Goal: Check status: Check status

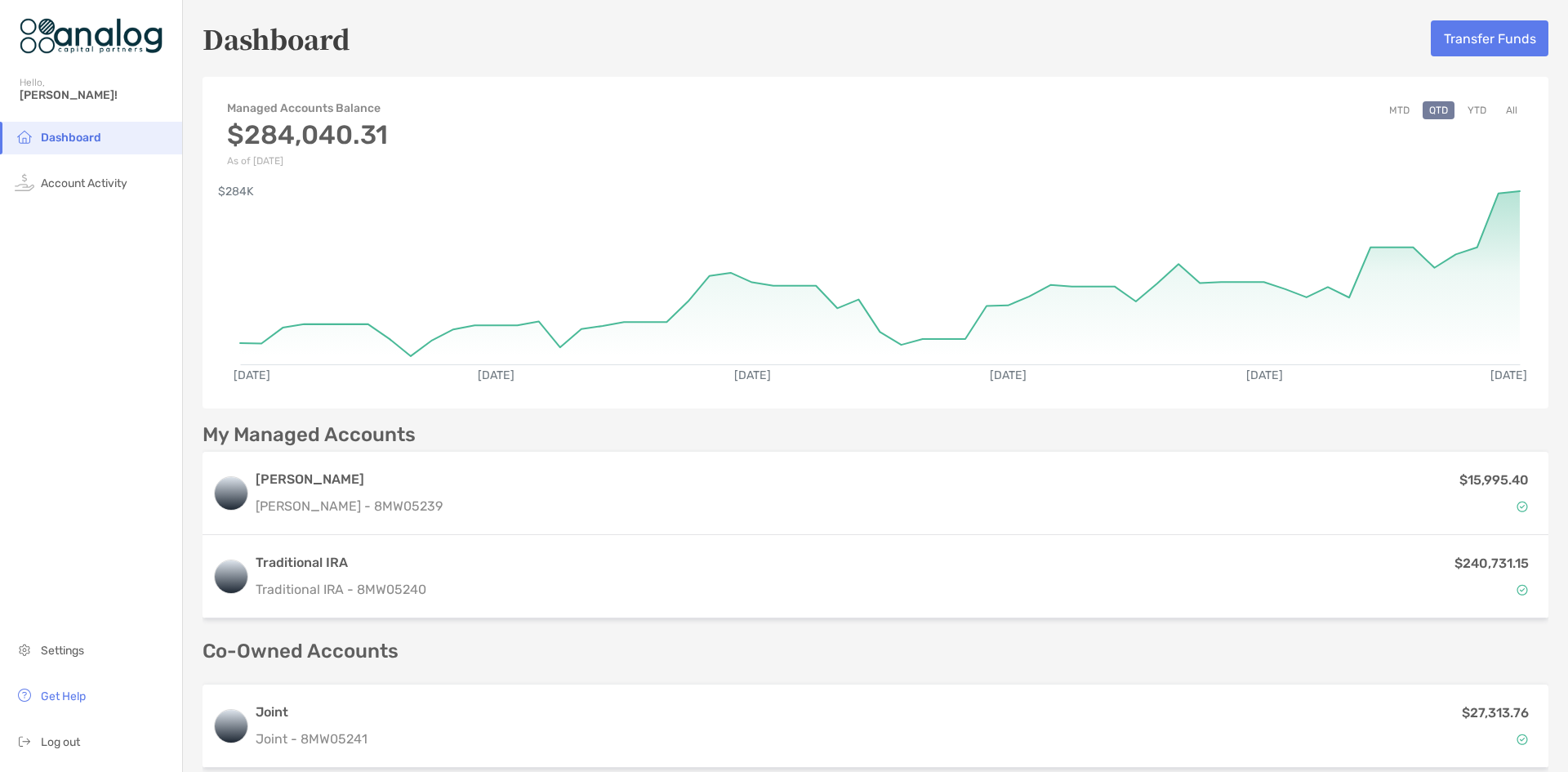
click at [885, 102] on div "Managed Accounts Balance $284,040.31 As of [DATE] MTD QTD YTD All" at bounding box center [875, 126] width 1346 height 82
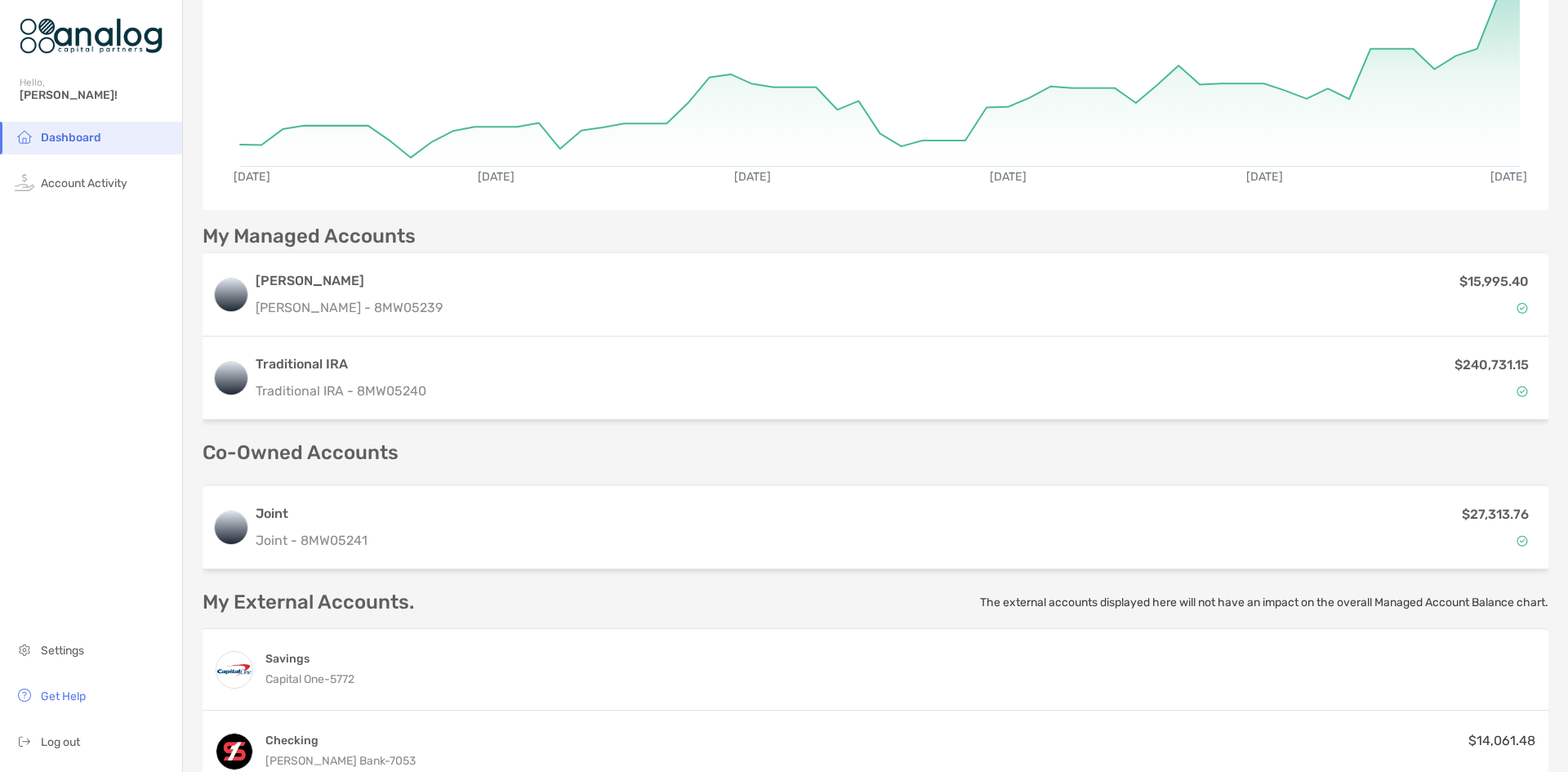
scroll to position [245, 0]
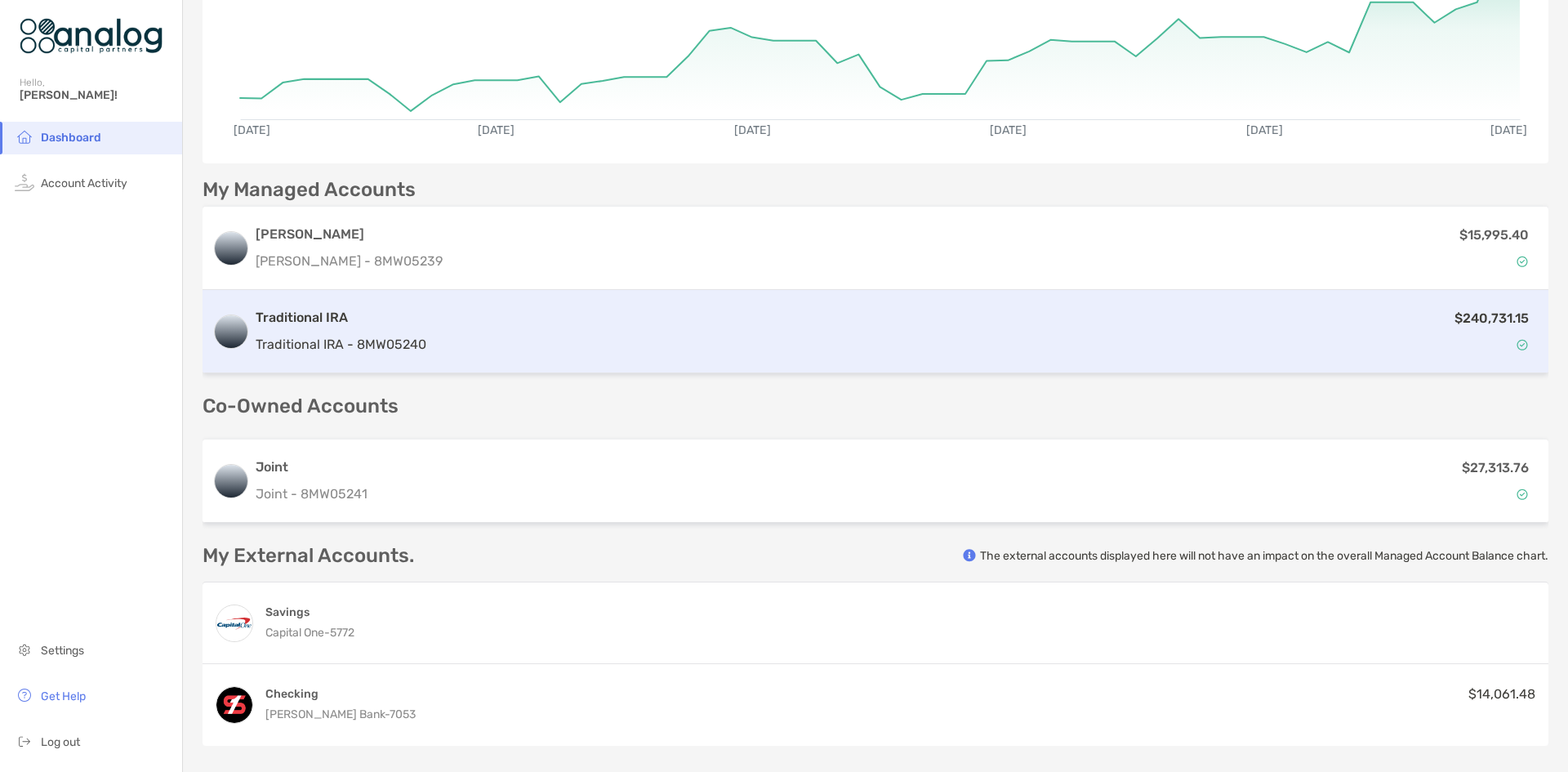
click at [987, 357] on div "Traditional IRA Traditional IRA - 8MW05240 $240,731.15" at bounding box center [875, 332] width 1346 height 84
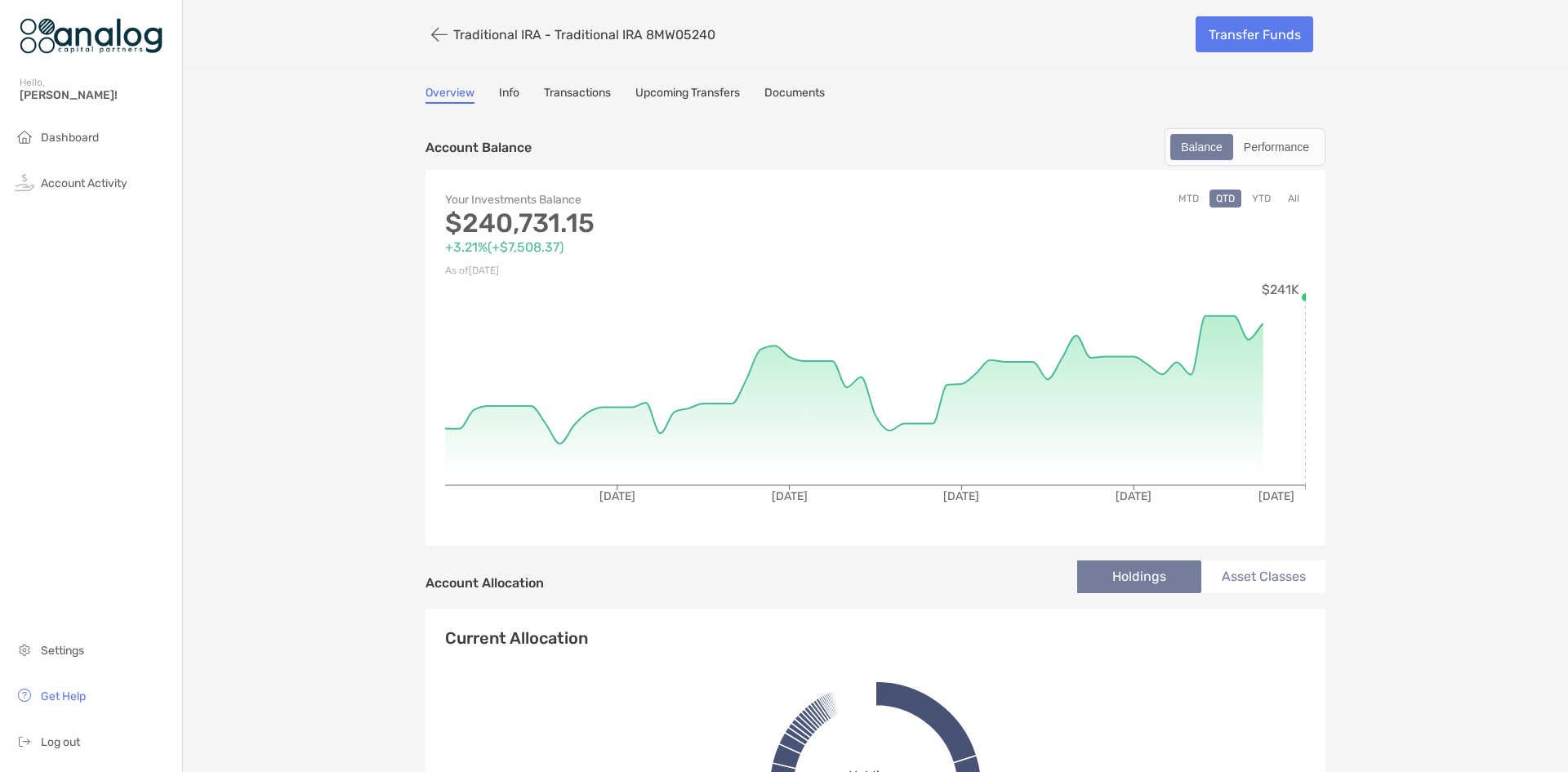
click at [556, 93] on link "Transactions" at bounding box center [578, 95] width 67 height 18
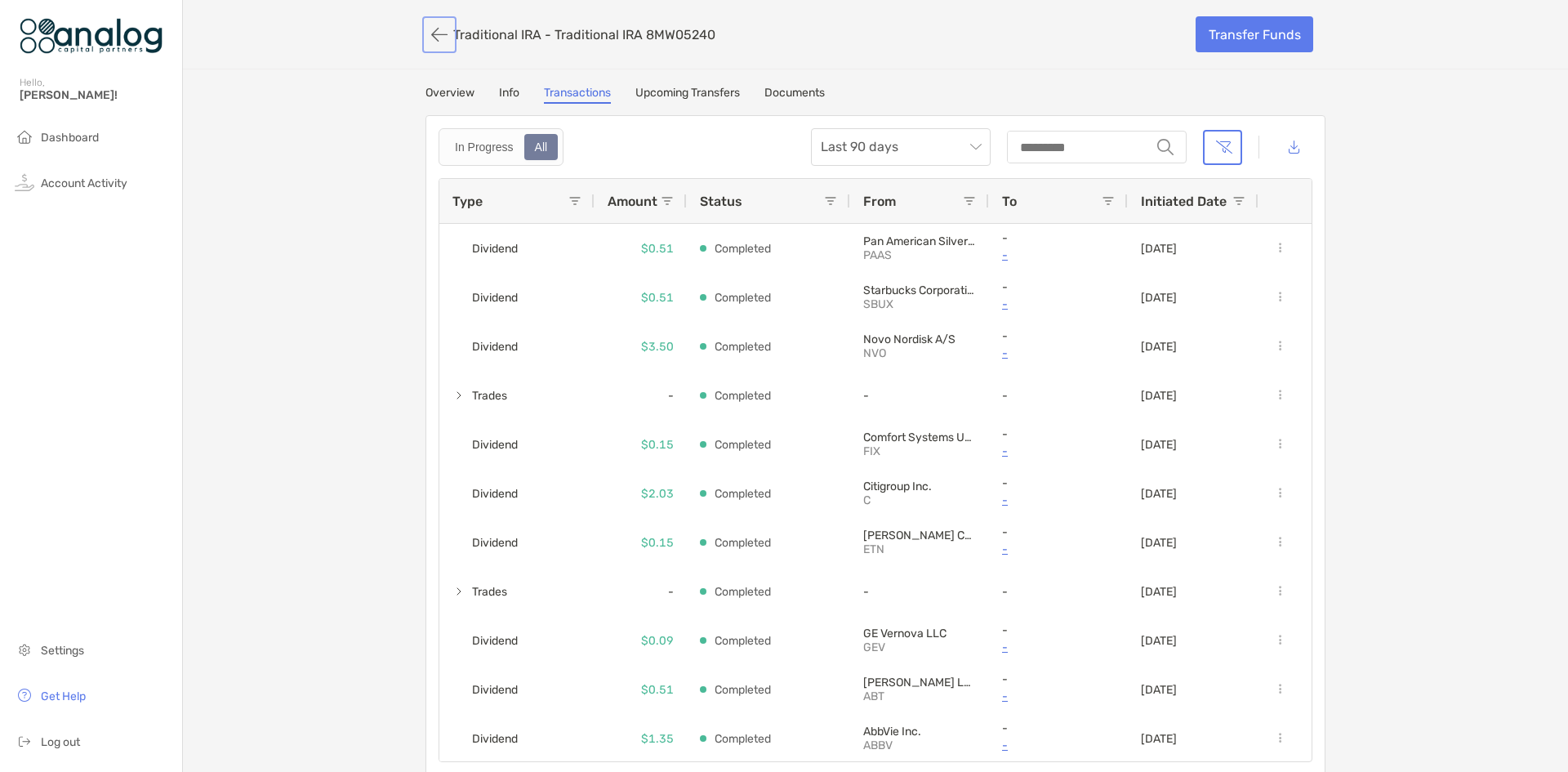
click at [427, 36] on button "button" at bounding box center [440, 35] width 28 height 30
